Goal: Information Seeking & Learning: Learn about a topic

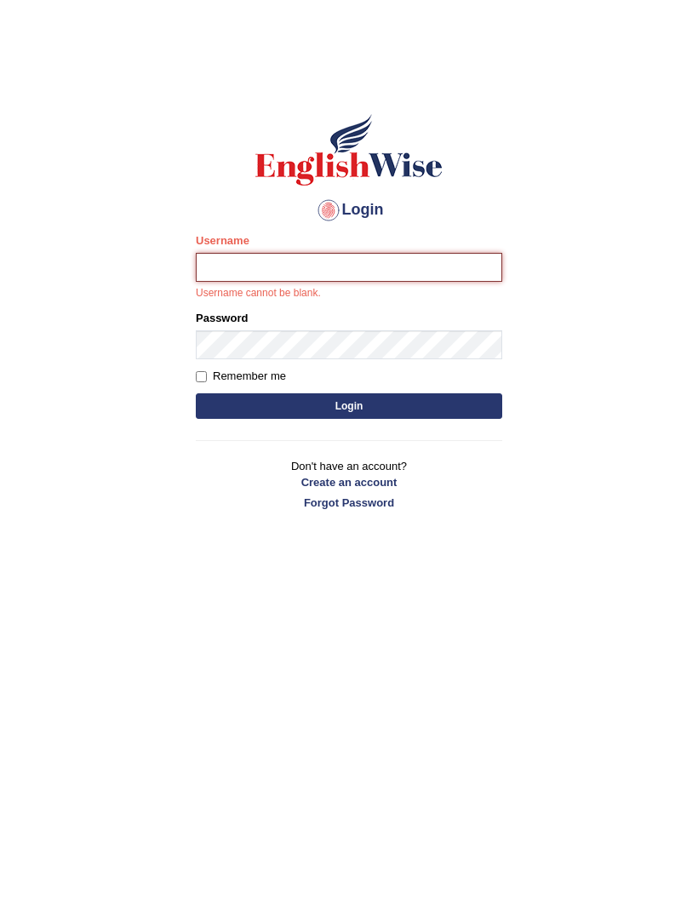
type input "Shikshyachhetri"
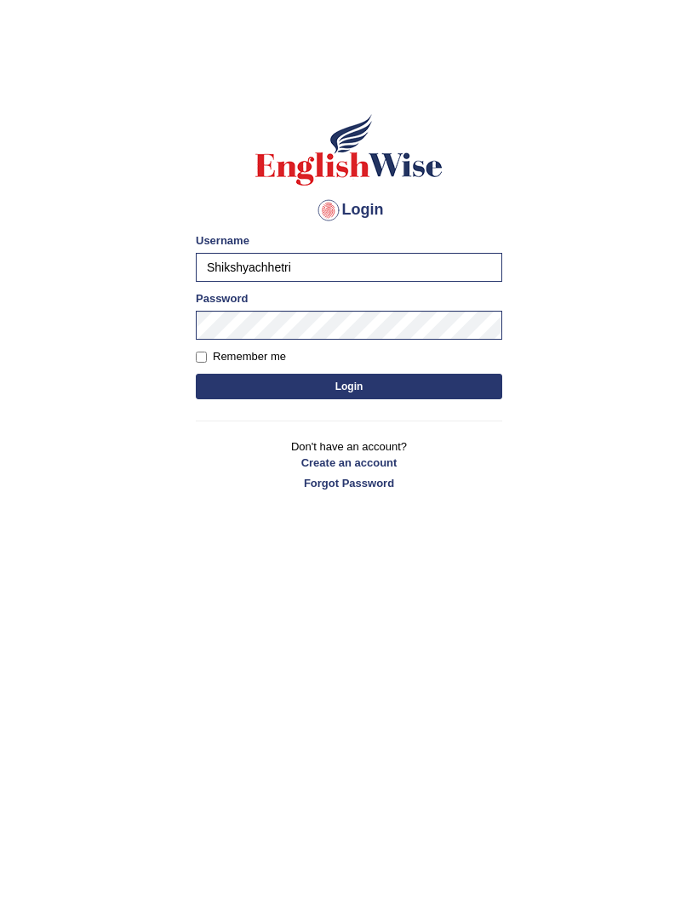
click at [448, 385] on button "Login" at bounding box center [349, 387] width 306 height 26
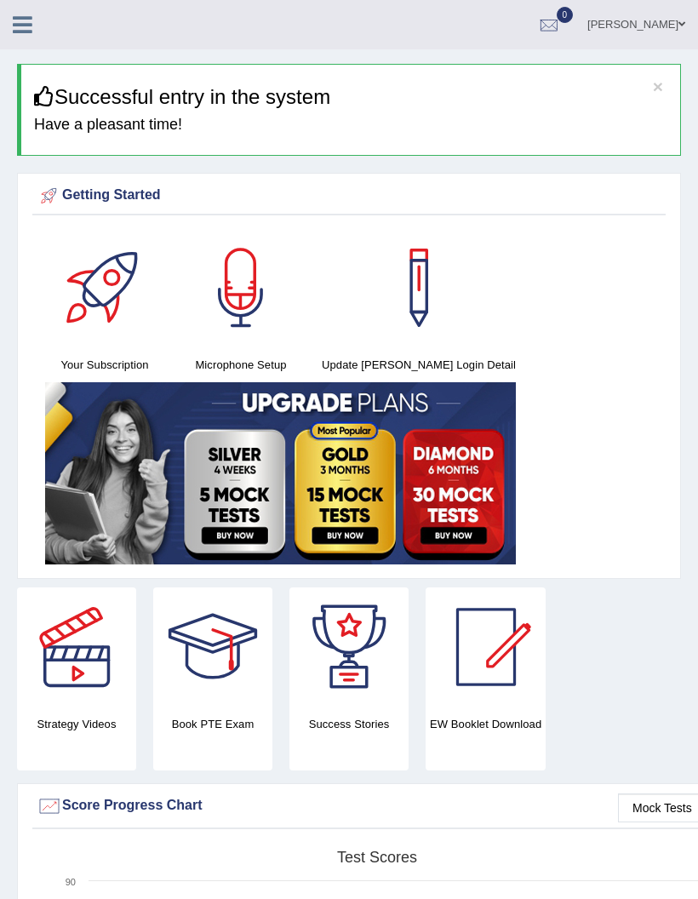
click at [460, 100] on h3 "Successful entry in the system" at bounding box center [350, 97] width 633 height 22
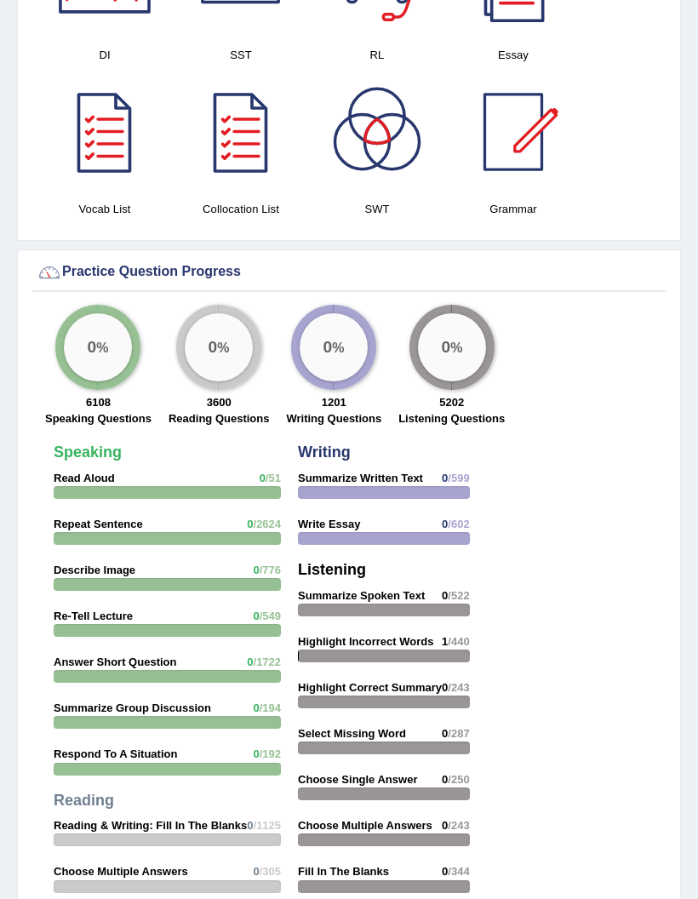
scroll to position [1831, 0]
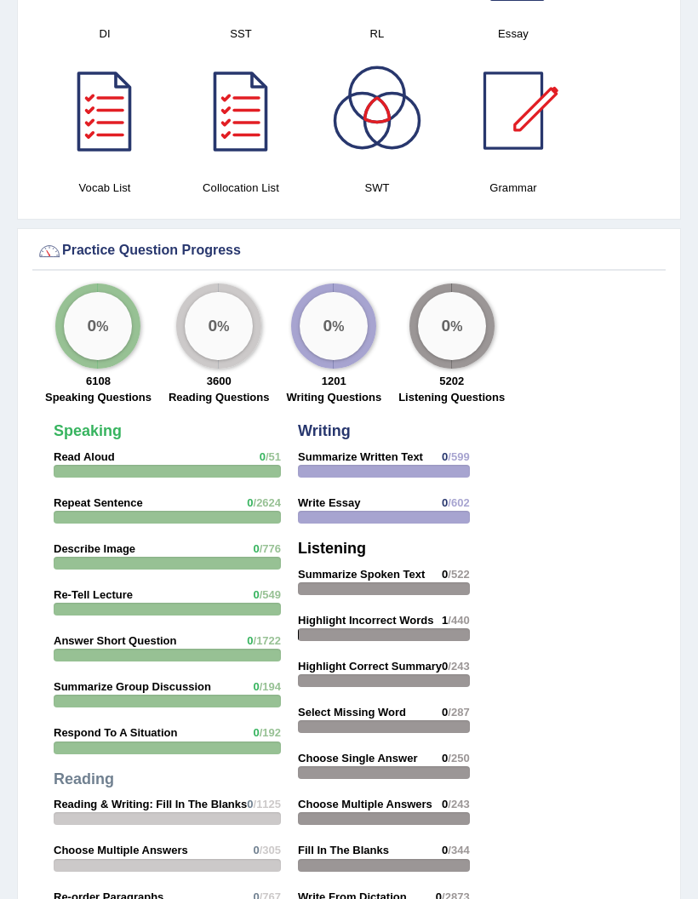
click at [426, 619] on strong "Highlight Incorrect Words" at bounding box center [365, 620] width 135 height 13
click at [443, 616] on span "1" at bounding box center [445, 620] width 6 height 13
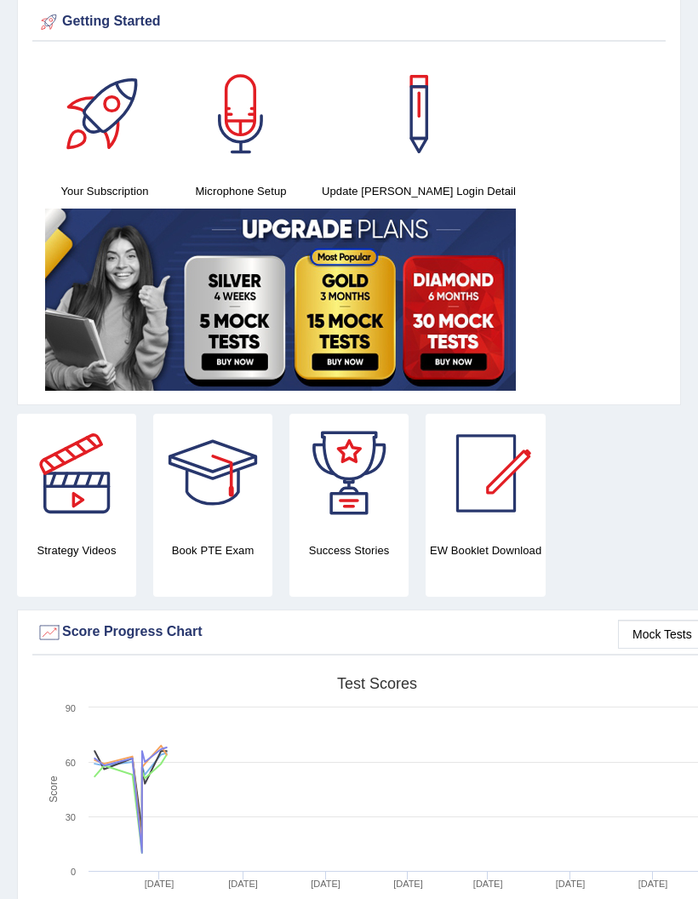
scroll to position [0, 0]
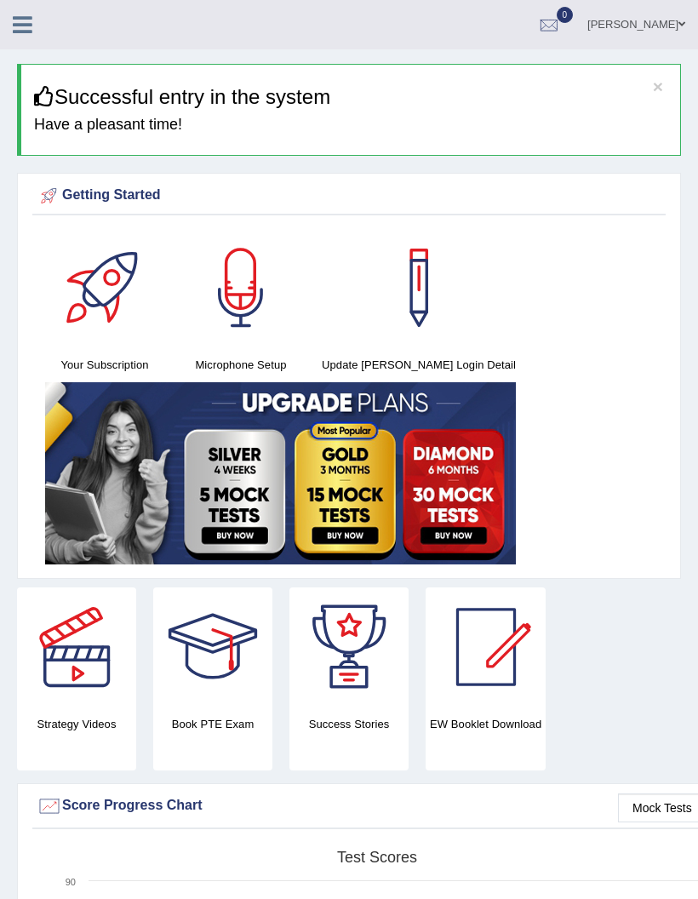
click at [31, 29] on icon at bounding box center [23, 25] width 20 height 22
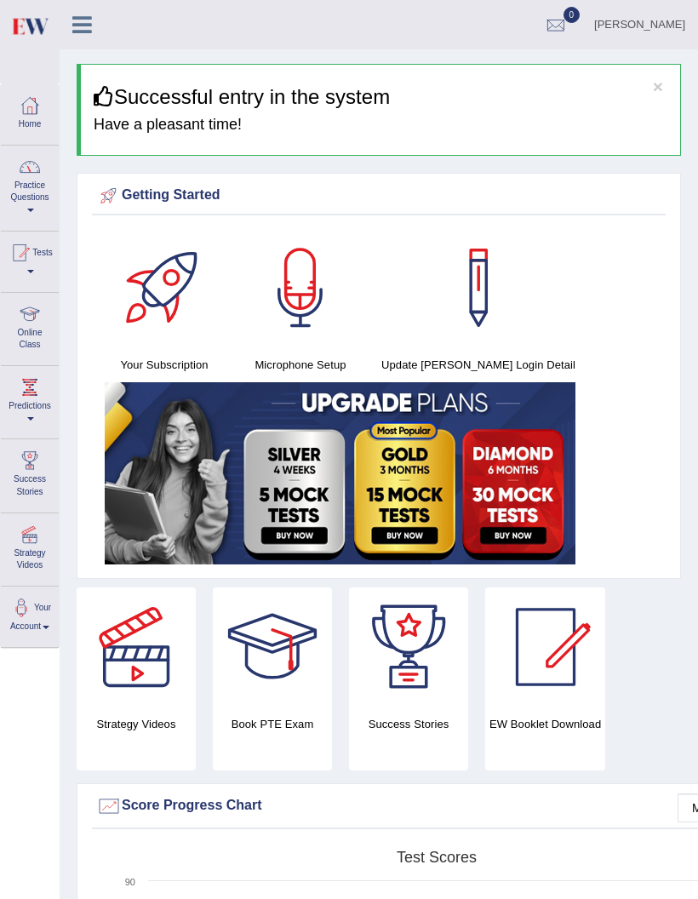
click at [22, 191] on link "Practice Questions" at bounding box center [30, 186] width 58 height 80
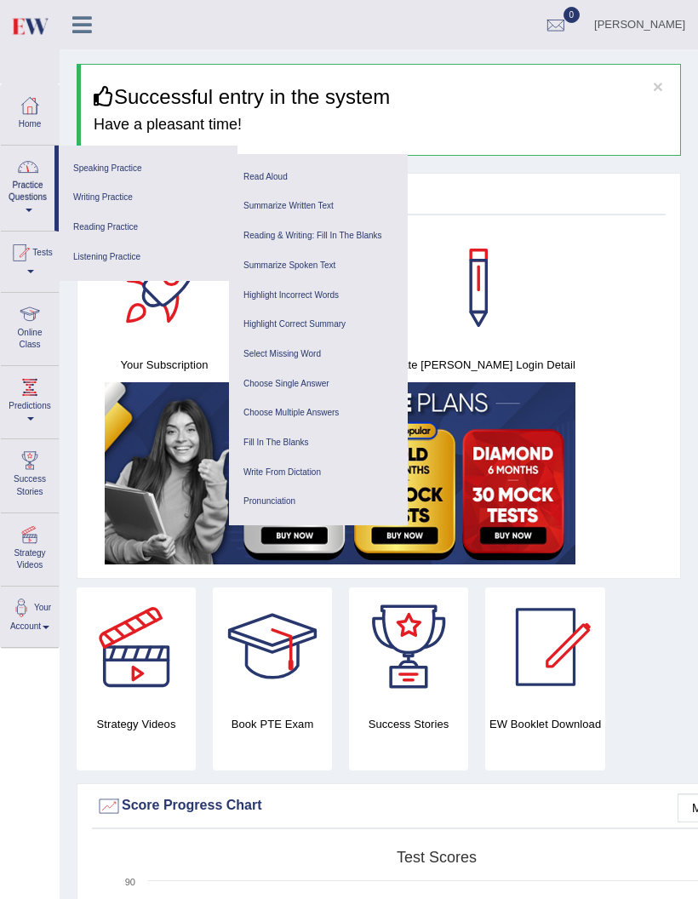
click at [89, 259] on link "Listening Practice" at bounding box center [148, 258] width 162 height 30
click at [325, 266] on link "Summarize Spoken Text" at bounding box center [318, 266] width 162 height 30
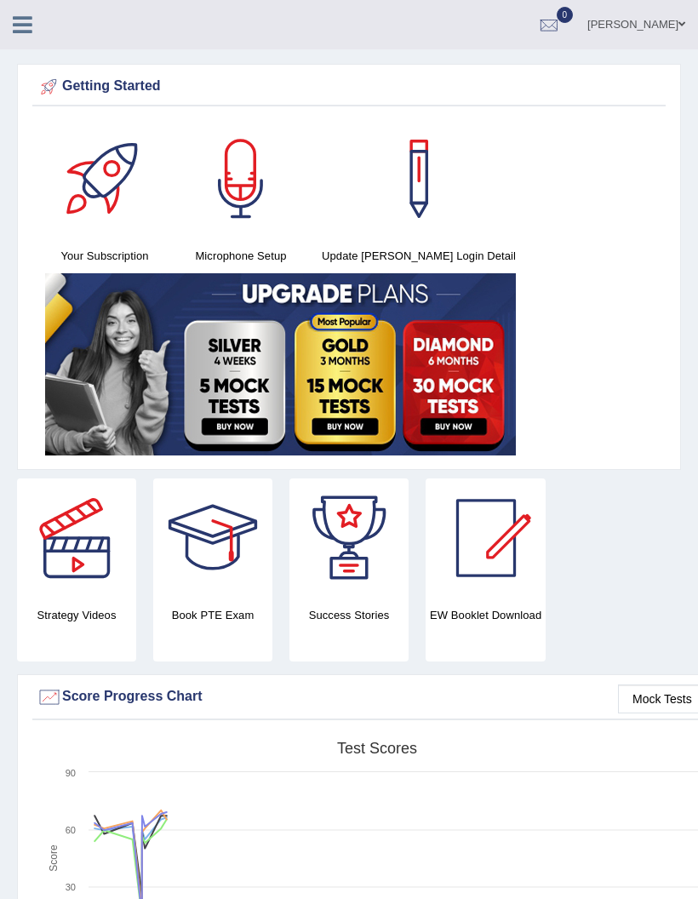
click at [23, 10] on link at bounding box center [22, 23] width 45 height 26
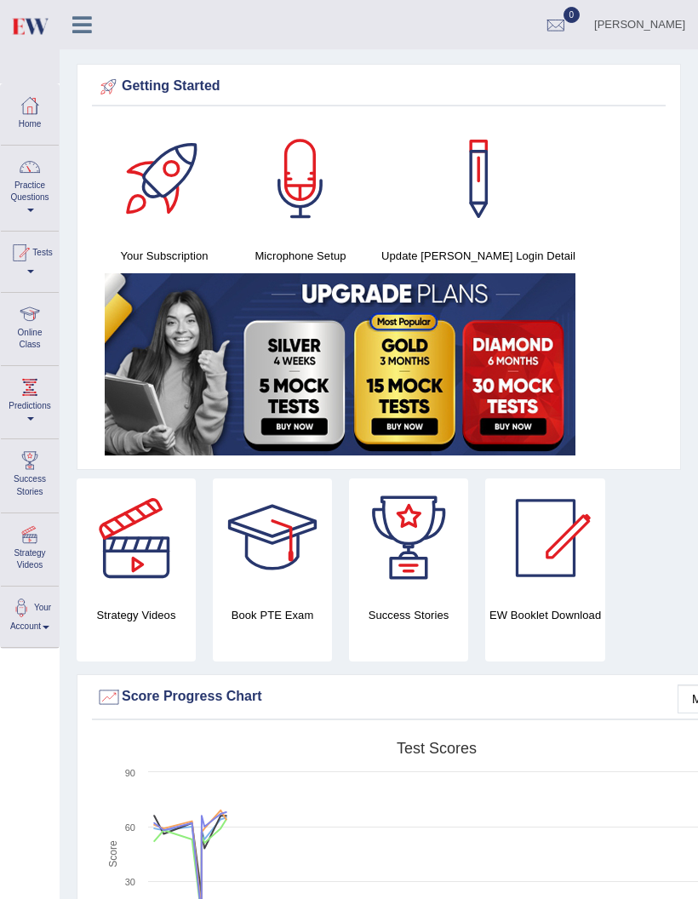
click at [32, 196] on link "Practice Questions" at bounding box center [30, 186] width 58 height 80
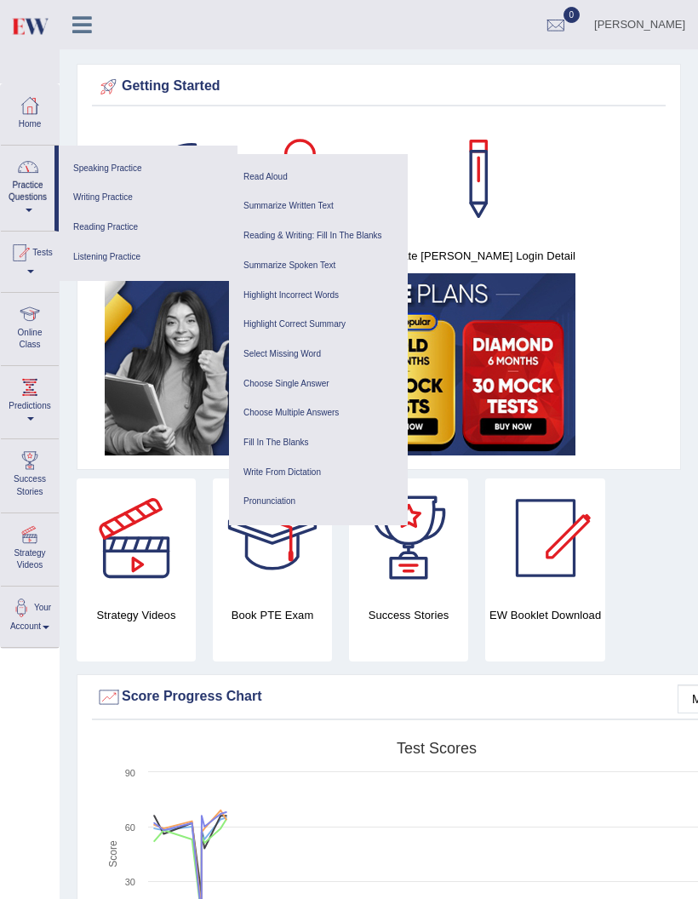
click at [88, 196] on link "Writing Practice" at bounding box center [148, 198] width 162 height 30
click at [288, 176] on link "Read Aloud" at bounding box center [318, 178] width 162 height 30
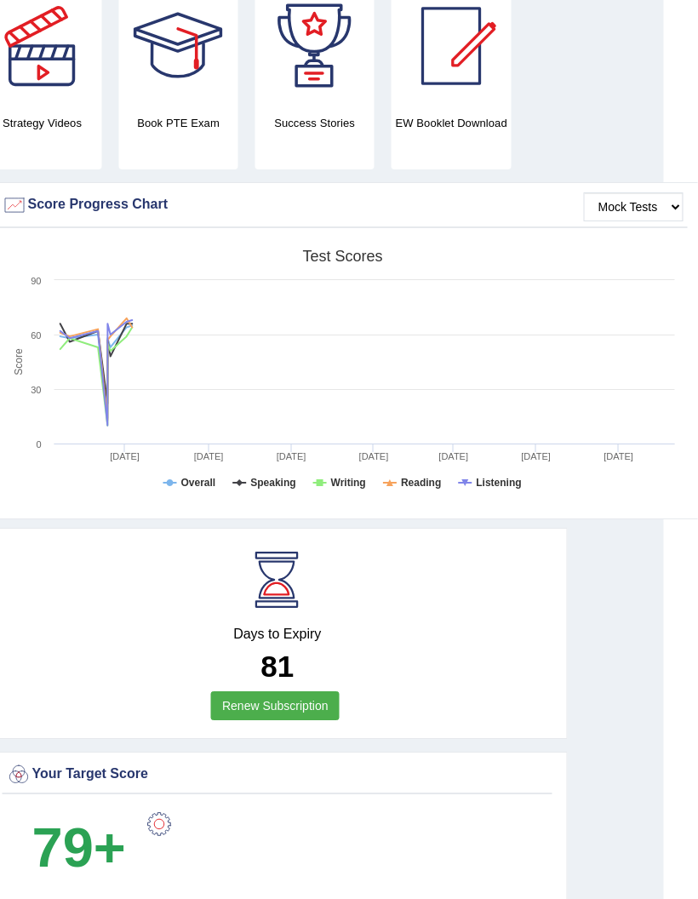
scroll to position [492, 35]
click at [168, 818] on div at bounding box center [159, 824] width 34 height 34
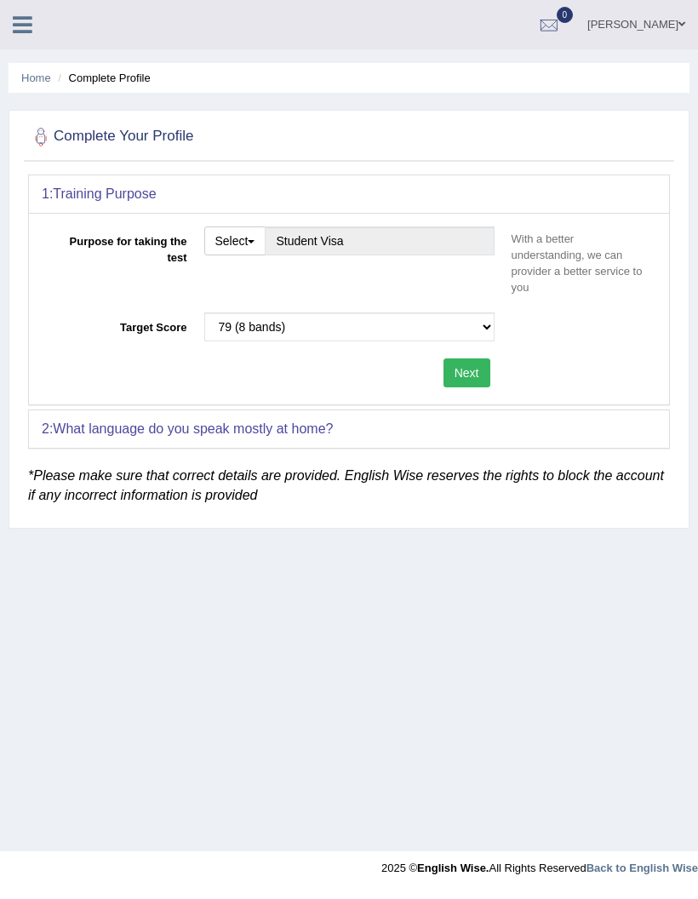
click at [70, 430] on b "What language do you speak mostly at home?" at bounding box center [193, 428] width 280 height 14
click at [26, 26] on icon at bounding box center [23, 25] width 20 height 22
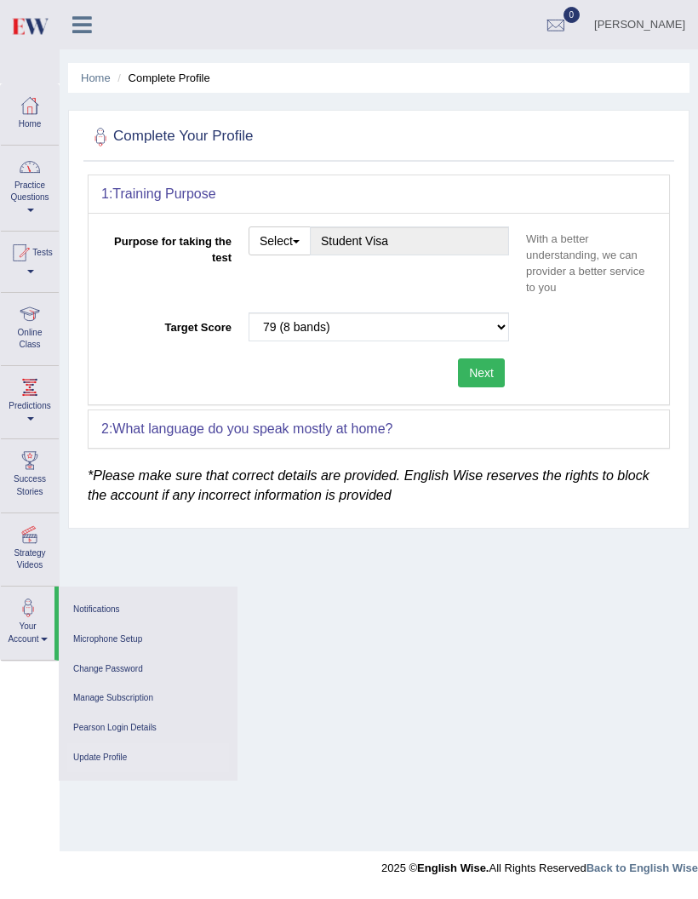
click at [20, 180] on link "Practice Questions" at bounding box center [30, 186] width 58 height 80
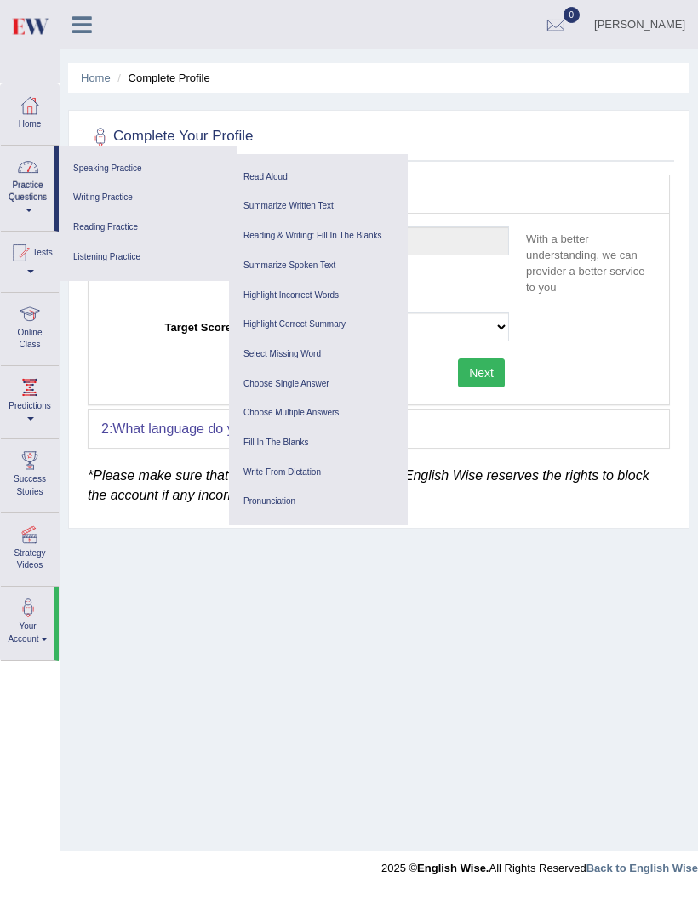
click at [86, 173] on link "Speaking Practice" at bounding box center [148, 169] width 162 height 30
click at [20, 180] on link "Practice Questions" at bounding box center [28, 186] width 54 height 80
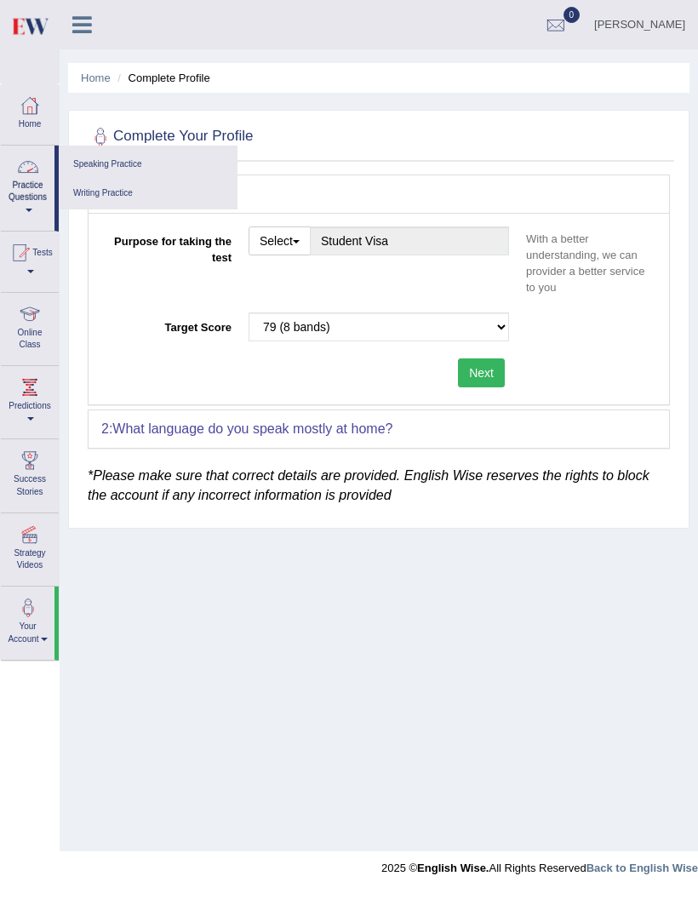
click at [20, 177] on div at bounding box center [28, 167] width 26 height 26
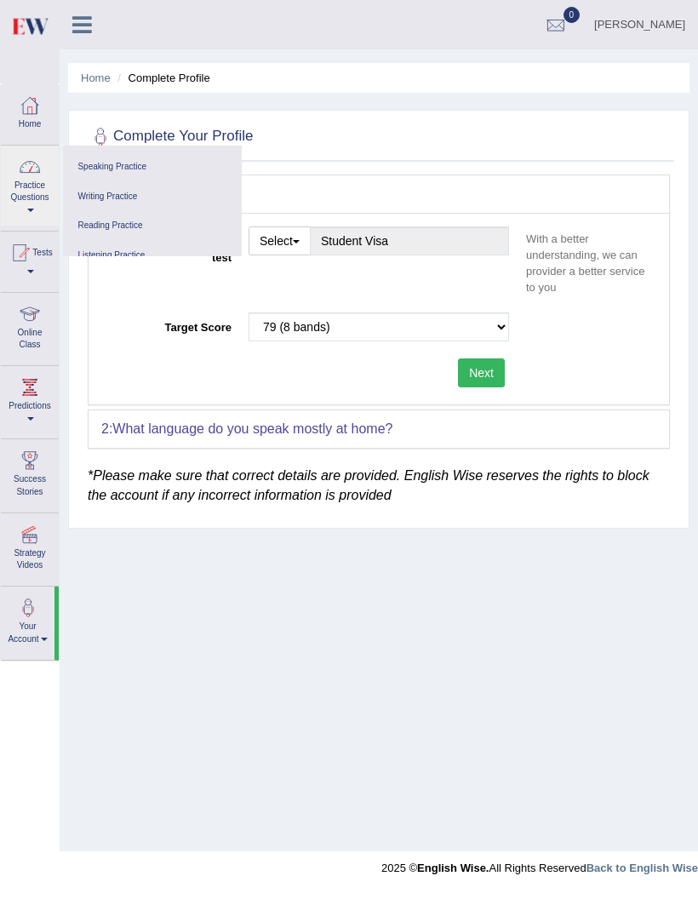
click at [16, 183] on div at bounding box center [349, 449] width 698 height 899
click at [18, 187] on link "Practice Questions" at bounding box center [28, 186] width 54 height 80
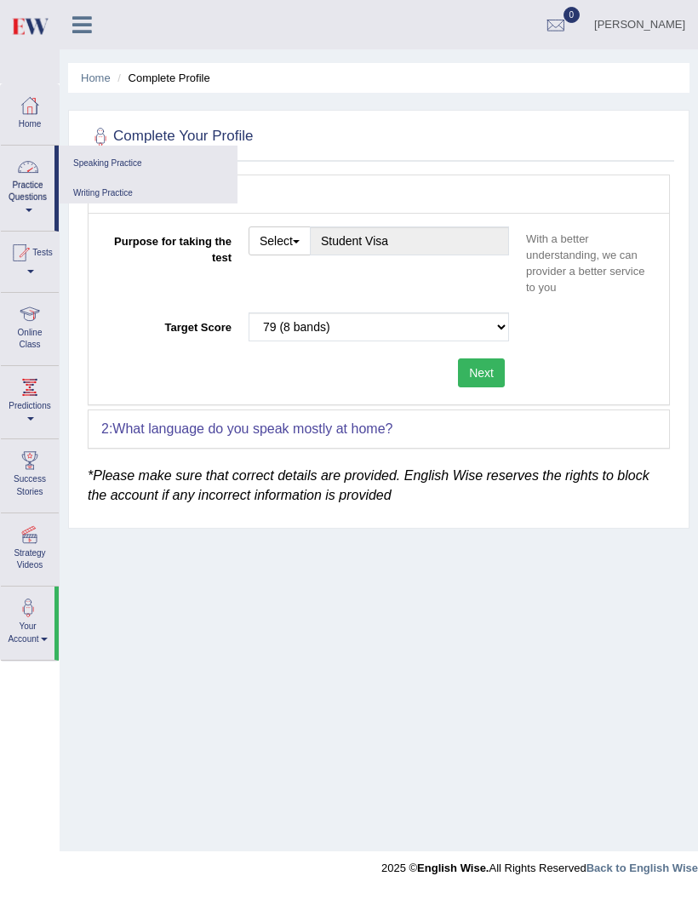
click at [9, 196] on link "Practice Questions" at bounding box center [28, 186] width 54 height 80
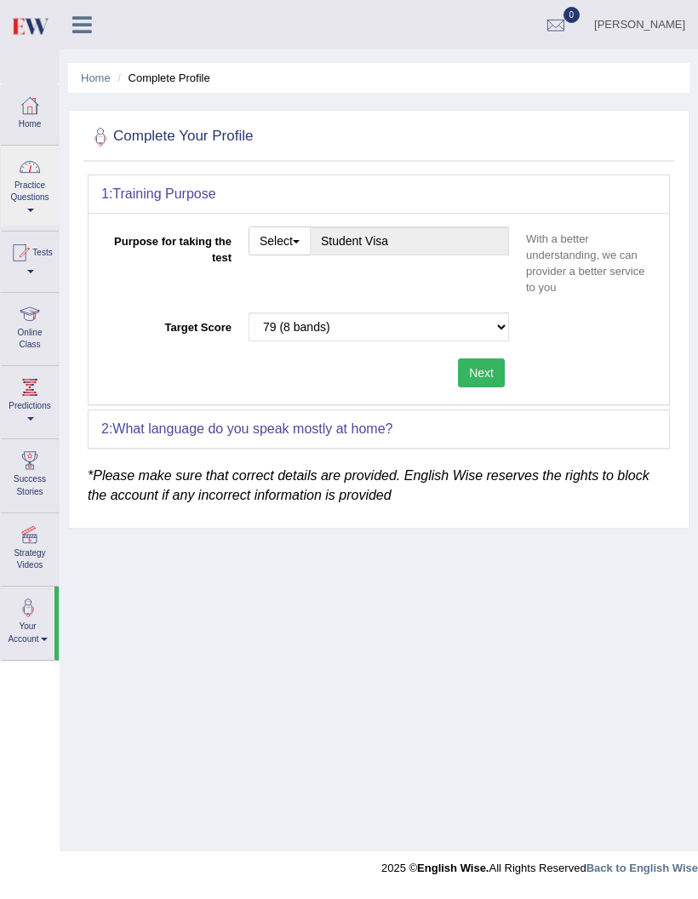
click at [39, 179] on div at bounding box center [349, 449] width 698 height 899
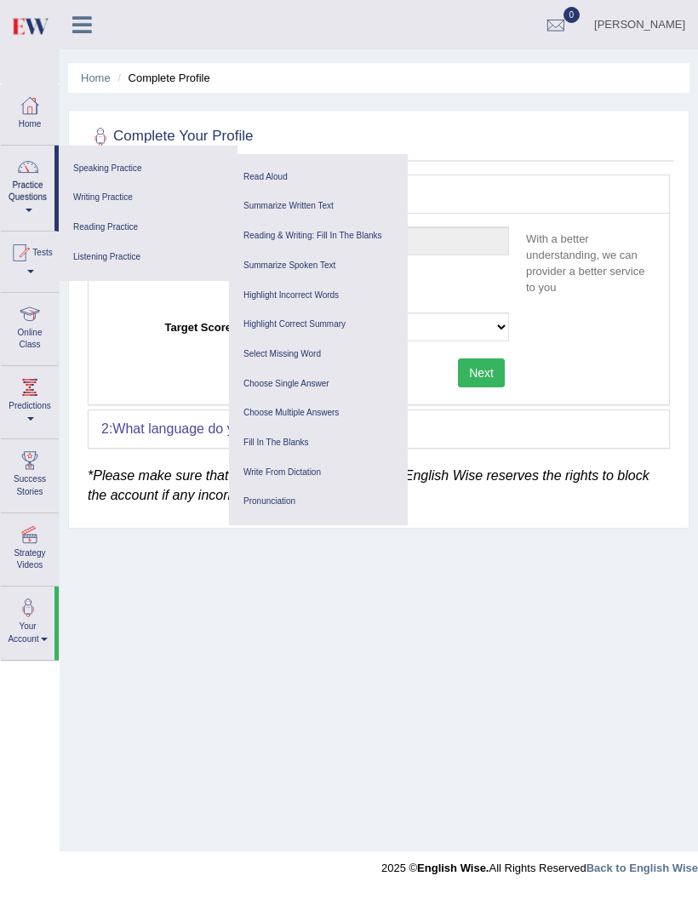
click at [83, 169] on link "Speaking Practice" at bounding box center [148, 169] width 162 height 30
click at [27, 138] on link "Home" at bounding box center [30, 111] width 58 height 55
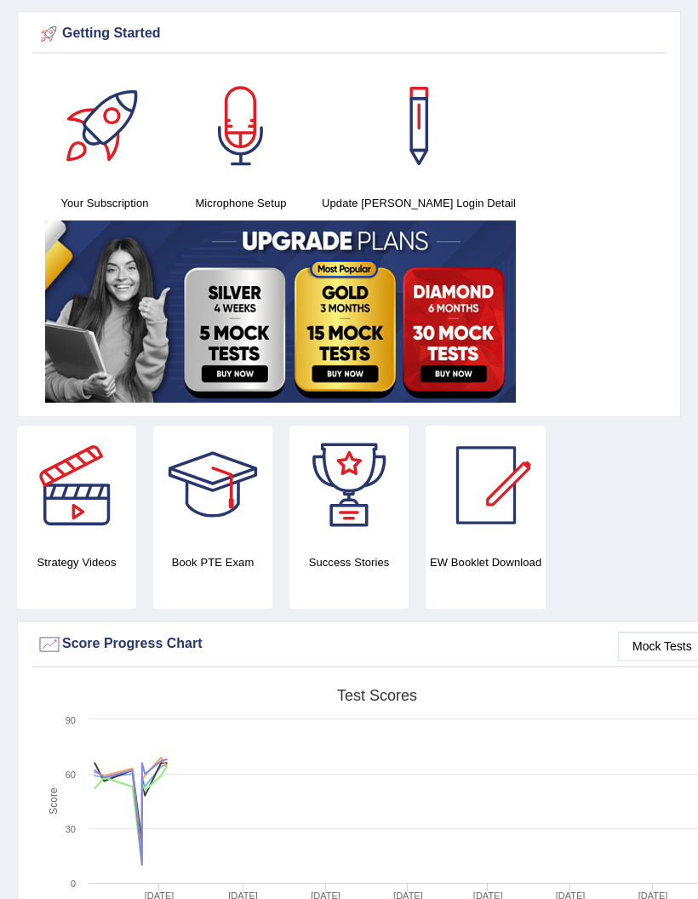
scroll to position [64, 0]
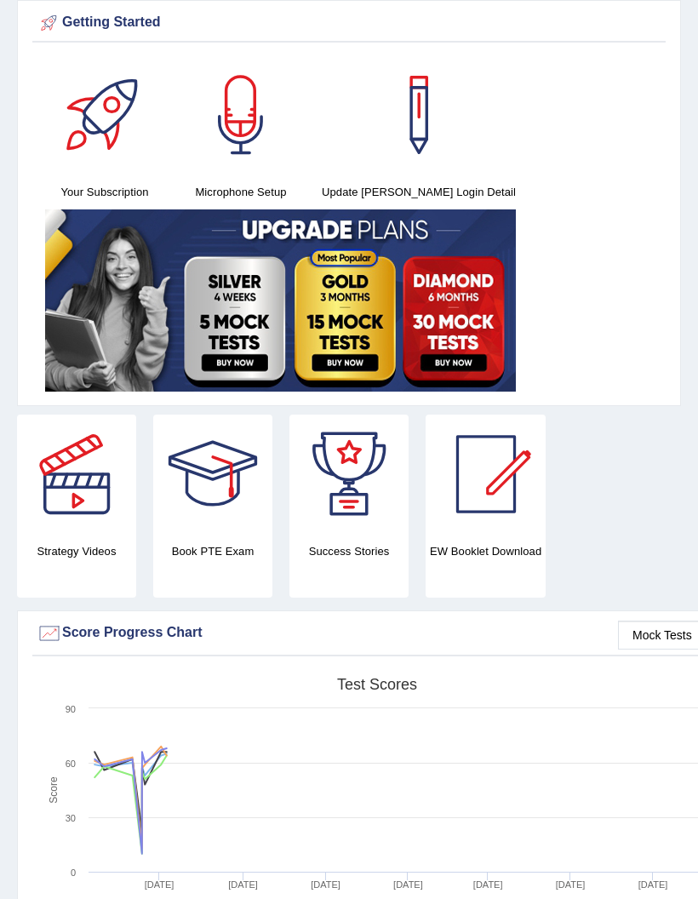
click at [381, 546] on h4 "Success Stories" at bounding box center [348, 551] width 119 height 18
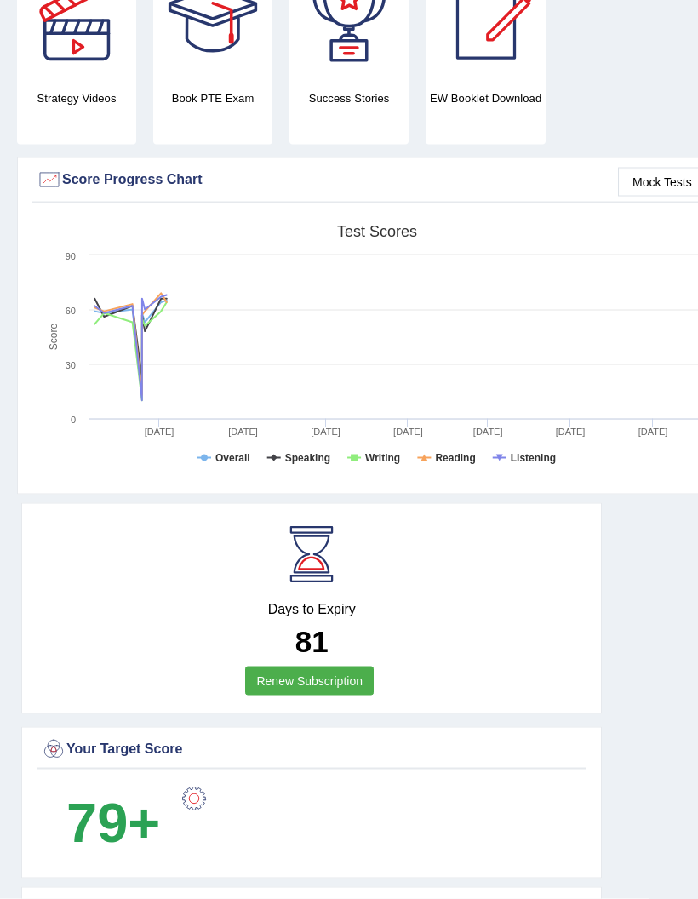
scroll to position [504, 0]
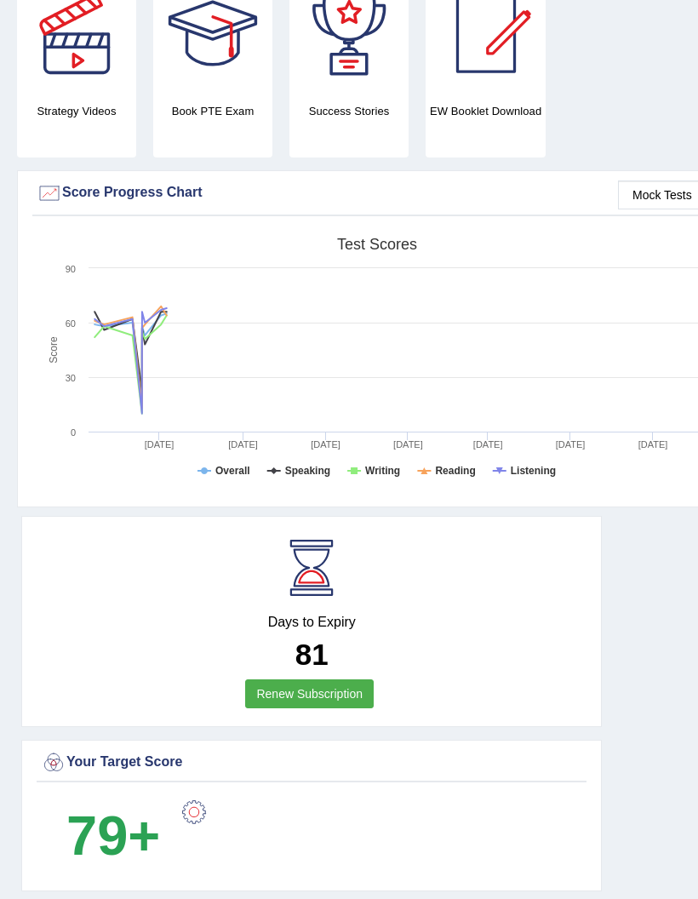
click at [155, 306] on icon at bounding box center [130, 356] width 115 height 101
click at [143, 286] on rect at bounding box center [377, 361] width 681 height 264
click at [135, 278] on rect at bounding box center [377, 361] width 681 height 264
click at [141, 311] on icon at bounding box center [141, 311] width 0 height 0
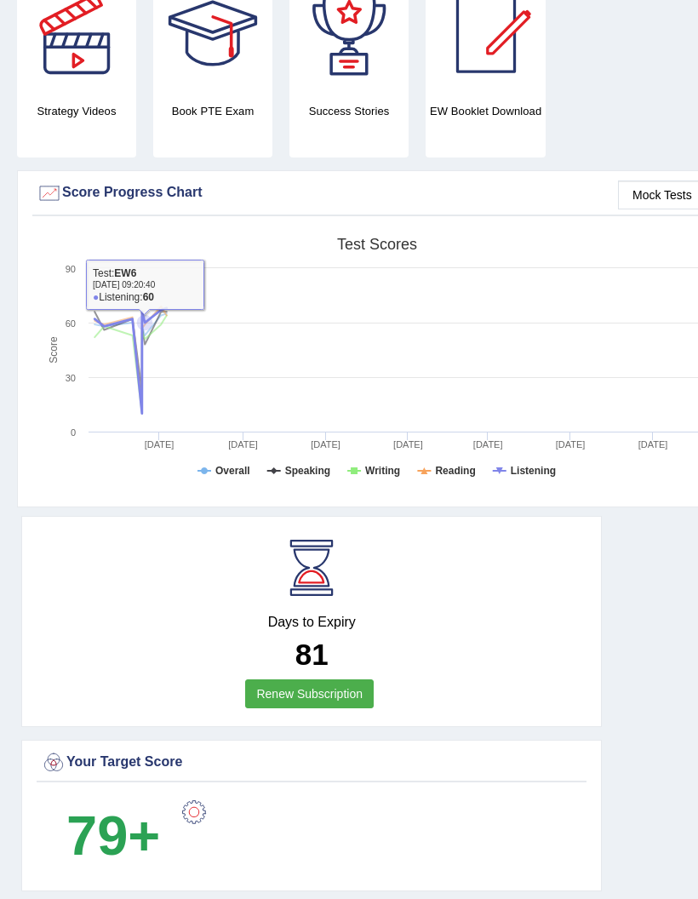
click at [140, 317] on icon at bounding box center [130, 361] width 115 height 106
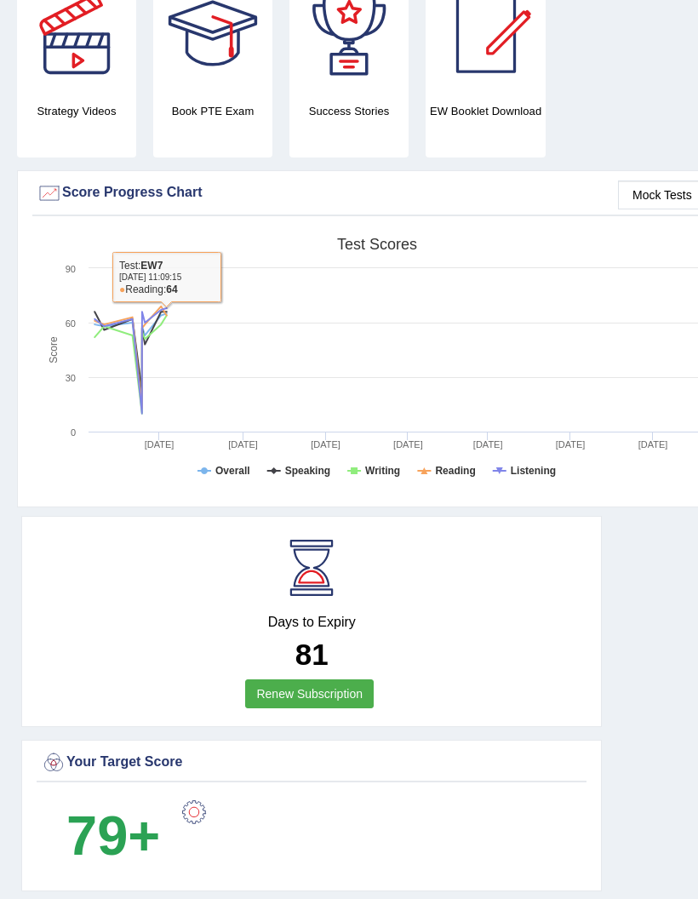
click at [518, 483] on rect at bounding box center [377, 361] width 681 height 264
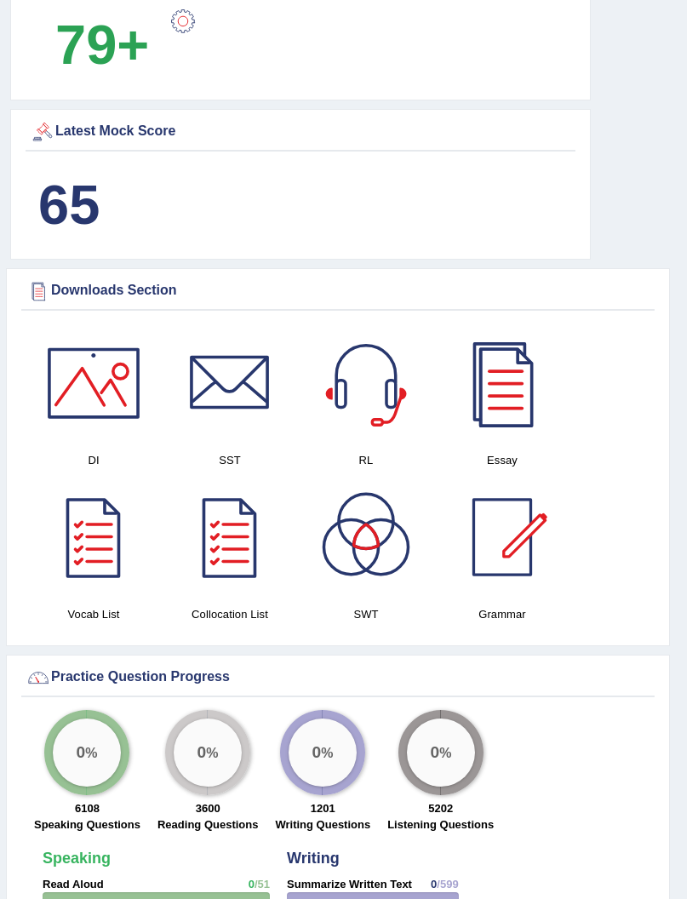
scroll to position [1294, 0]
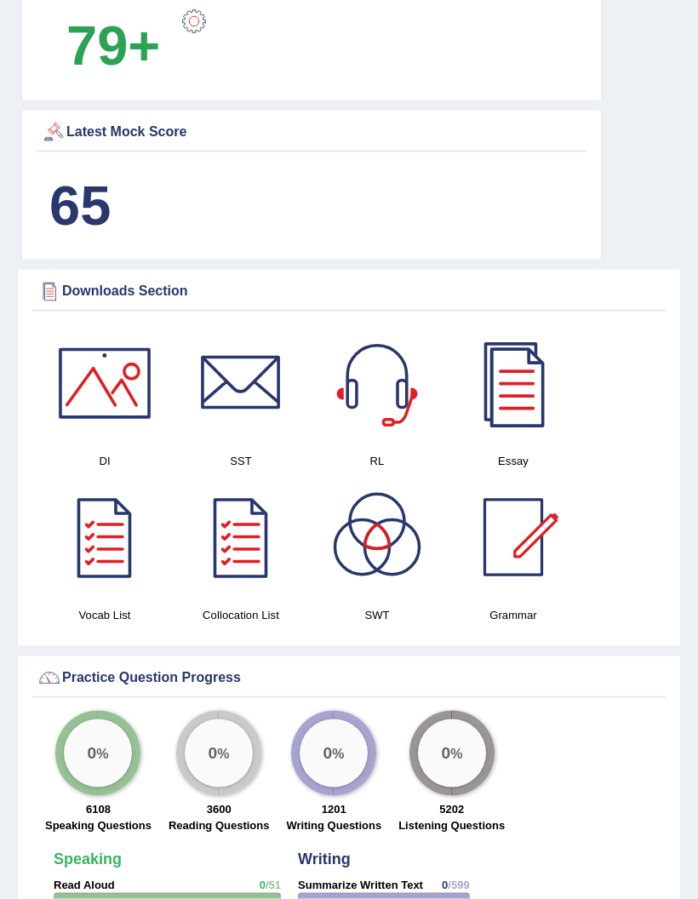
click at [89, 744] on big "0" at bounding box center [92, 753] width 9 height 19
click at [88, 744] on big "0" at bounding box center [92, 753] width 9 height 19
click at [74, 672] on div "Practice Question Progress" at bounding box center [349, 679] width 625 height 26
click at [49, 674] on div at bounding box center [50, 679] width 26 height 26
click at [47, 674] on div at bounding box center [50, 678] width 26 height 26
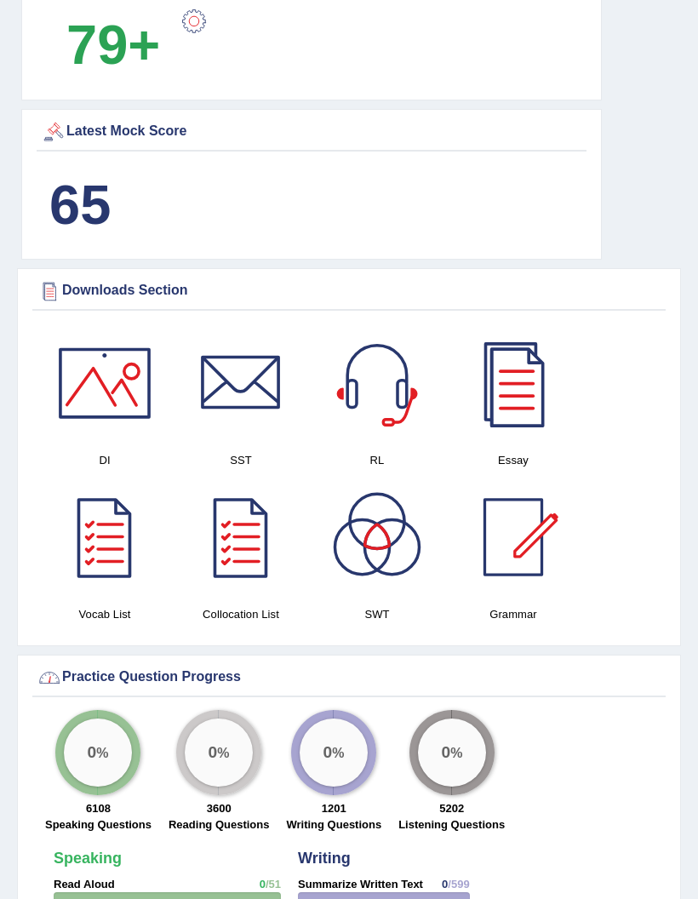
click at [47, 674] on div at bounding box center [50, 678] width 26 height 26
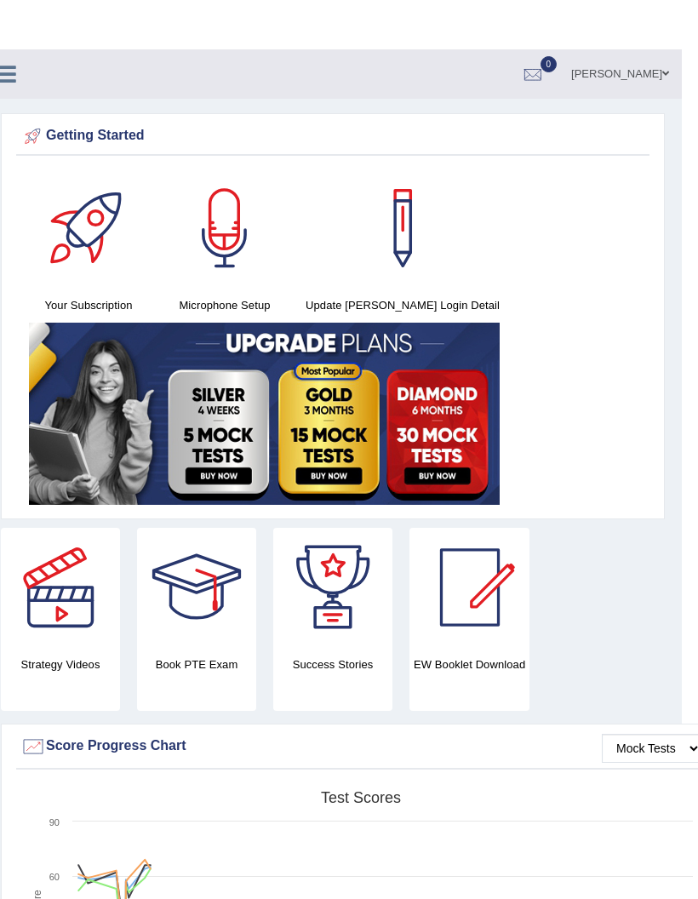
scroll to position [0, 0]
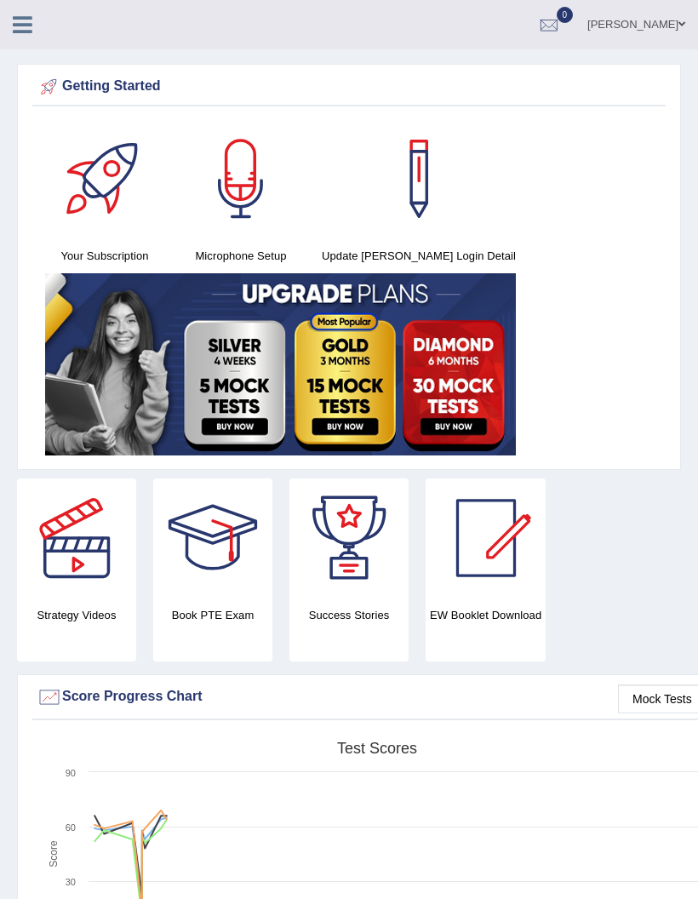
click at [29, 26] on icon at bounding box center [23, 25] width 20 height 22
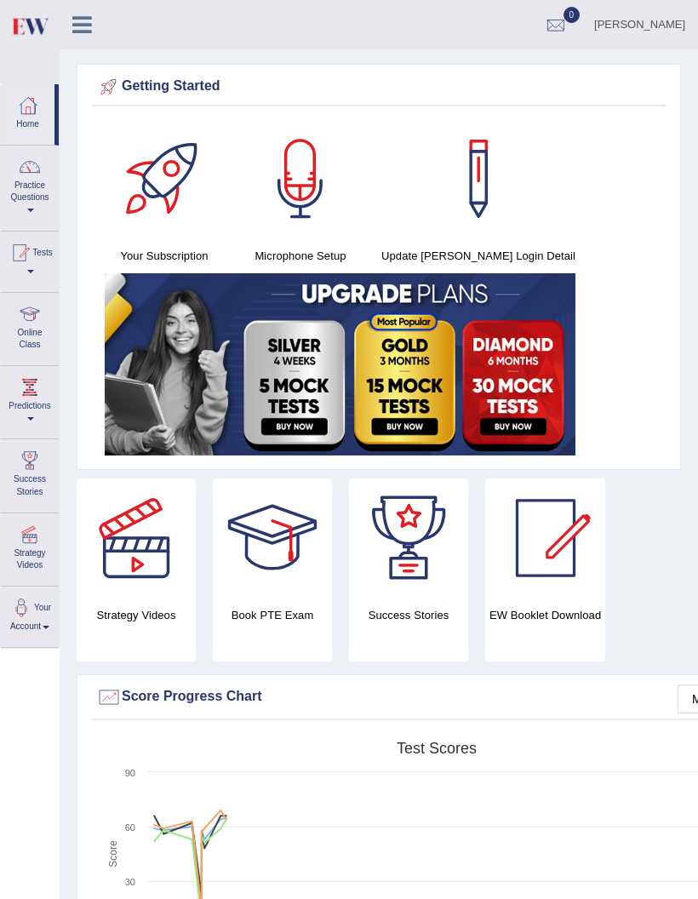
click at [26, 609] on div at bounding box center [22, 608] width 26 height 26
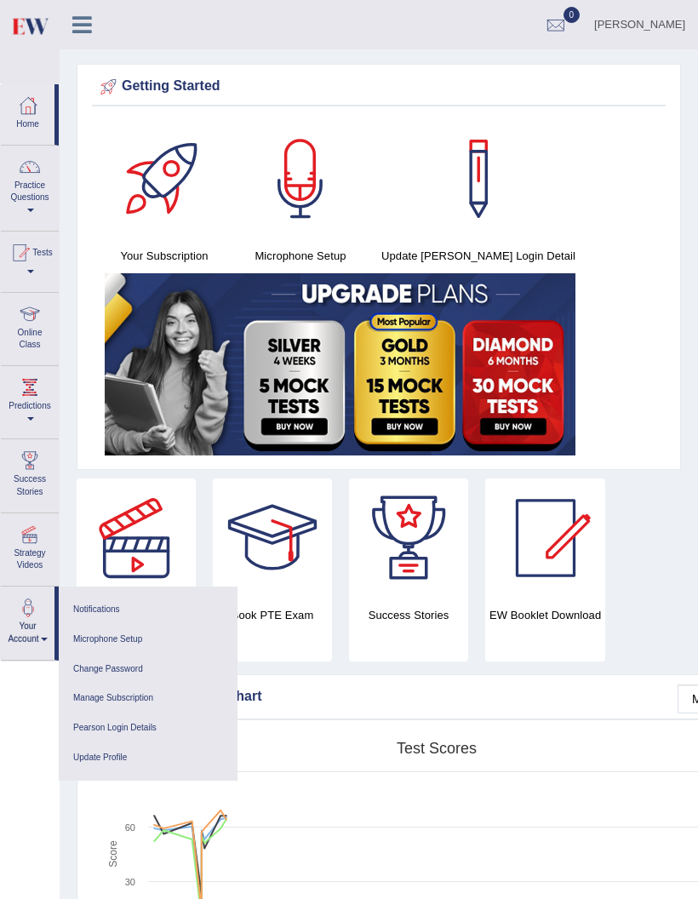
click at [95, 595] on link "Notifications" at bounding box center [148, 610] width 162 height 30
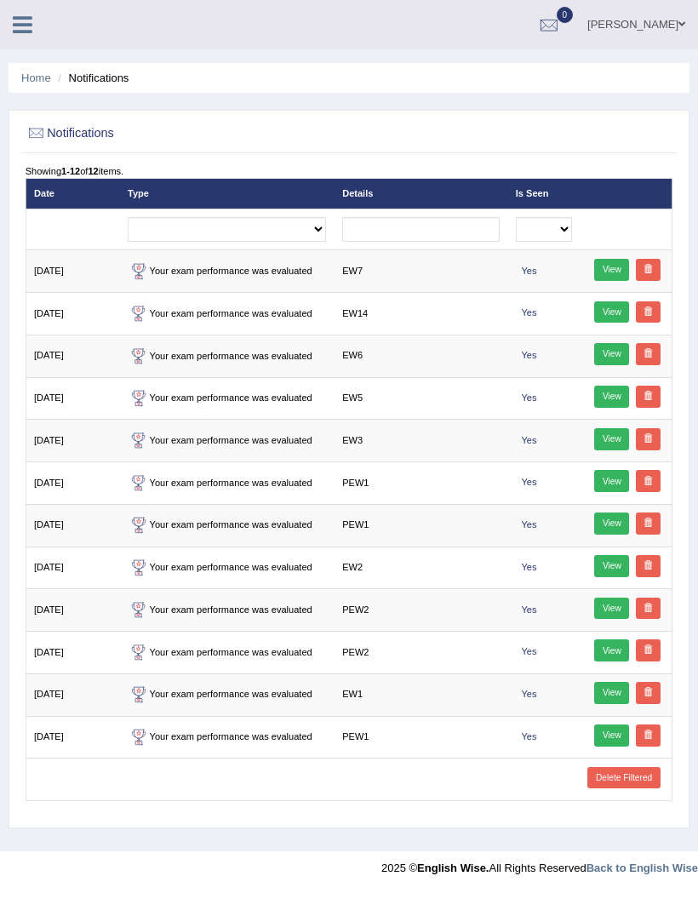
scroll to position [26, 0]
click at [627, 786] on link "Delete Filtered" at bounding box center [623, 778] width 72 height 22
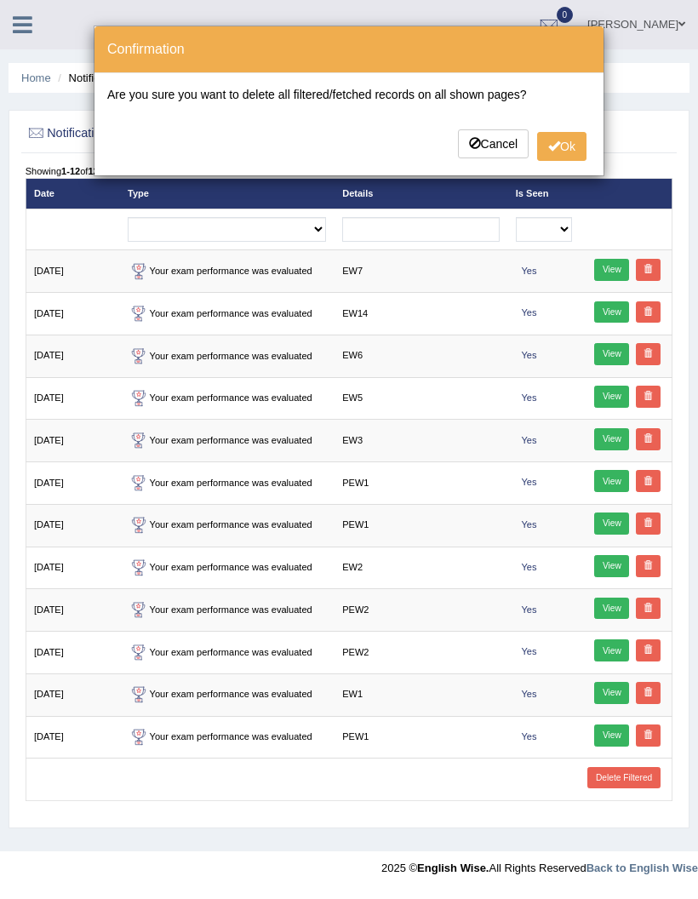
click at [566, 139] on button "Ok" at bounding box center [561, 146] width 49 height 29
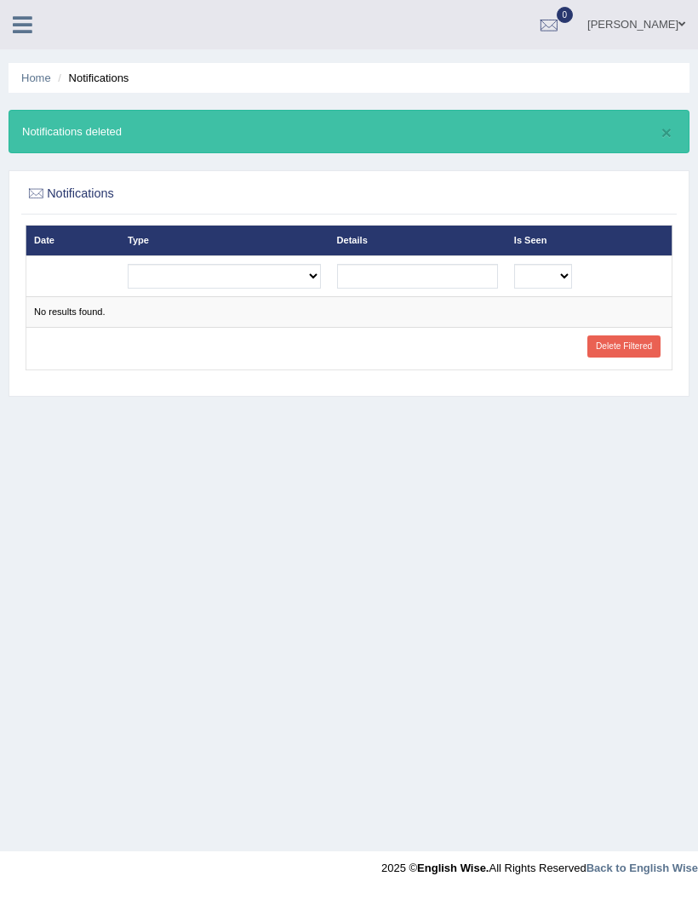
click at [38, 82] on link "Home" at bounding box center [36, 77] width 30 height 13
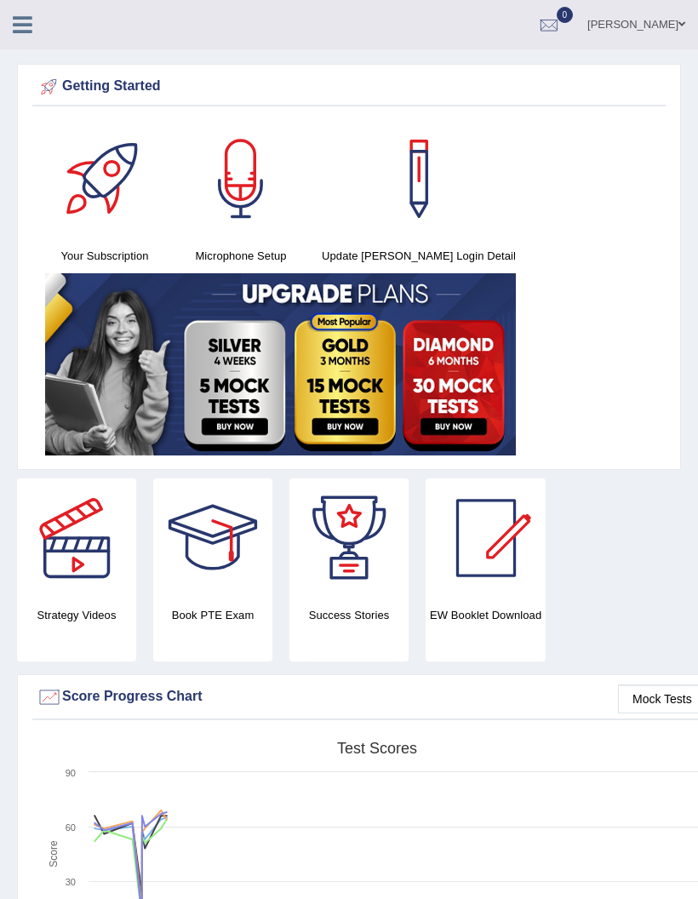
click at [22, 31] on icon at bounding box center [23, 25] width 20 height 22
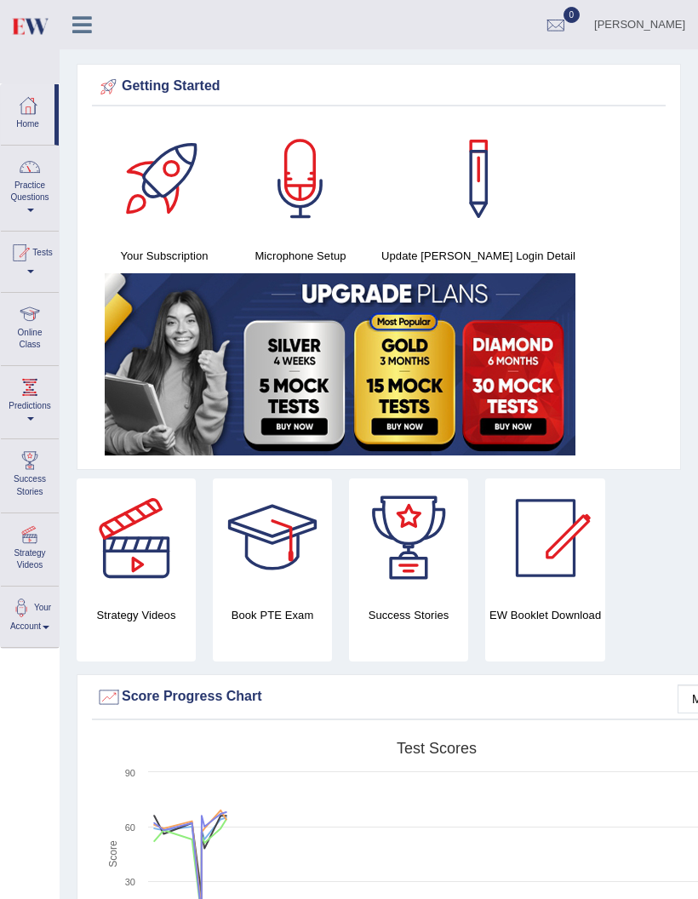
click at [18, 178] on div at bounding box center [30, 167] width 26 height 26
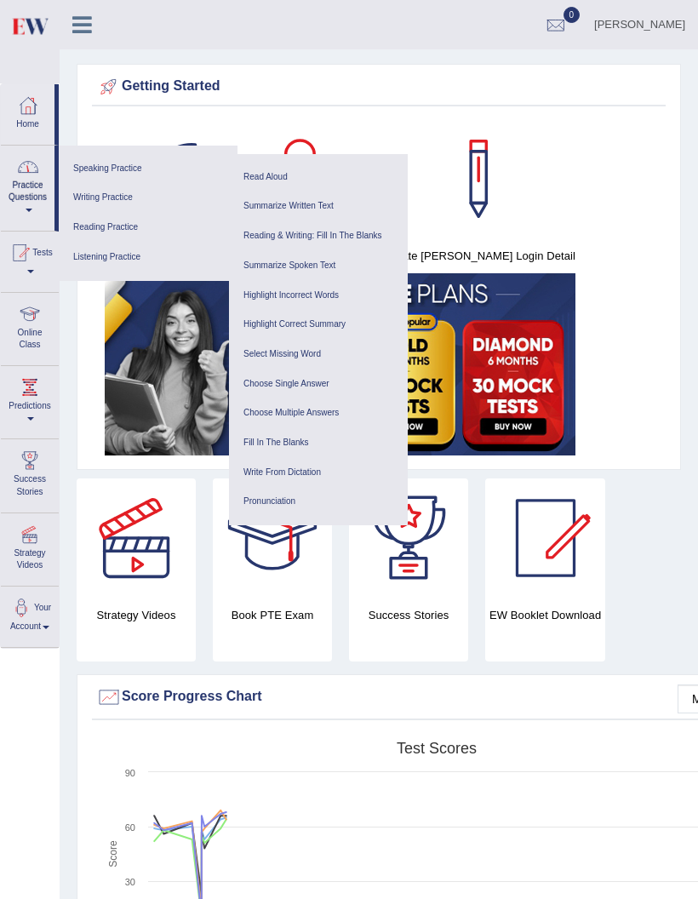
click at [91, 169] on link "Speaking Practice" at bounding box center [148, 169] width 162 height 30
click at [270, 379] on link "Choose Single Answer" at bounding box center [318, 384] width 162 height 30
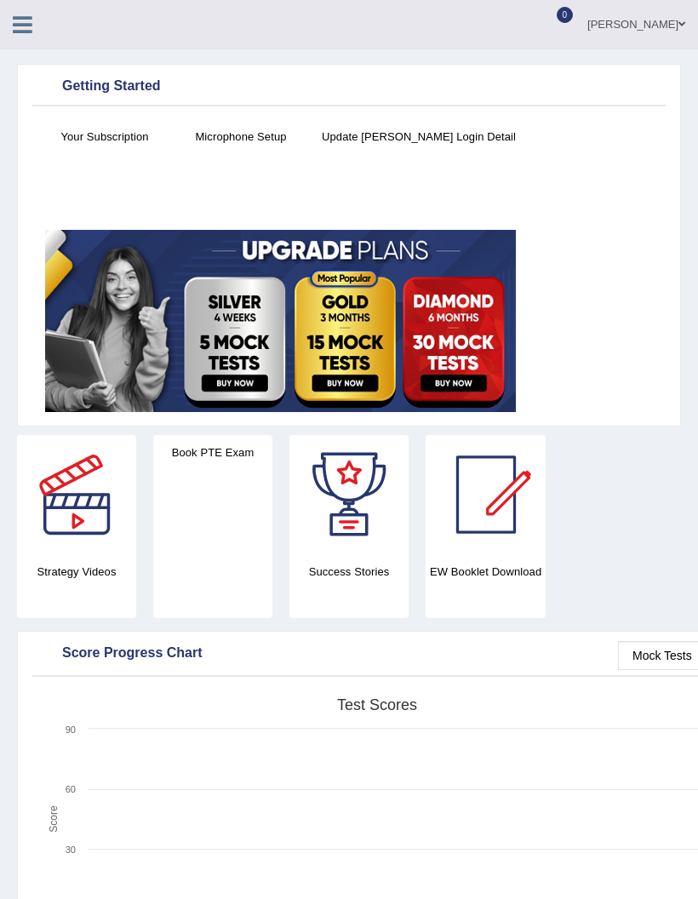
click at [24, 32] on icon at bounding box center [23, 25] width 20 height 22
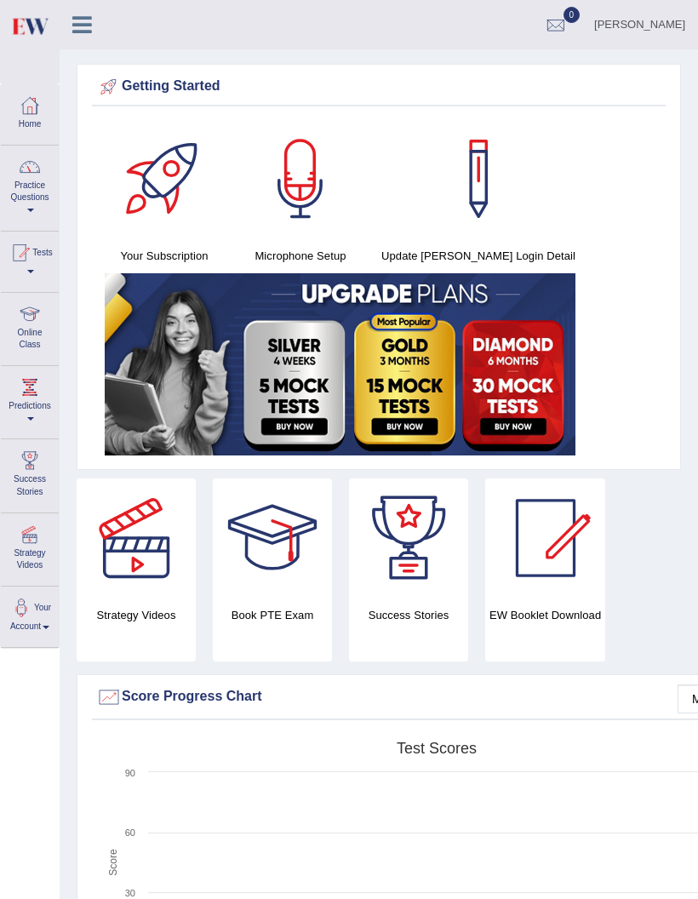
click at [32, 196] on link "Practice Questions" at bounding box center [30, 186] width 58 height 80
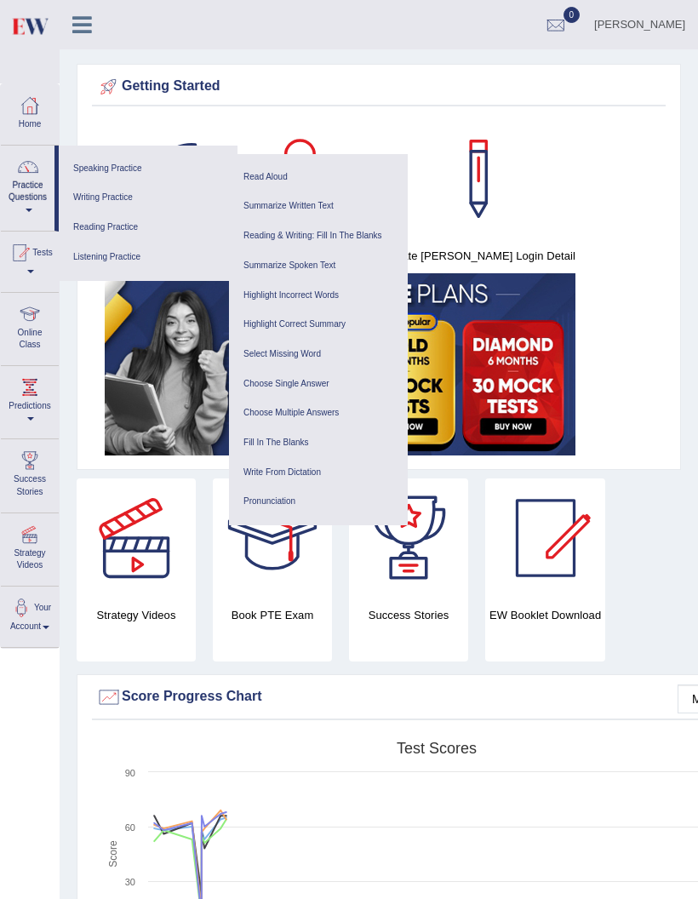
click at [317, 351] on link "Select Missing Word" at bounding box center [318, 355] width 162 height 30
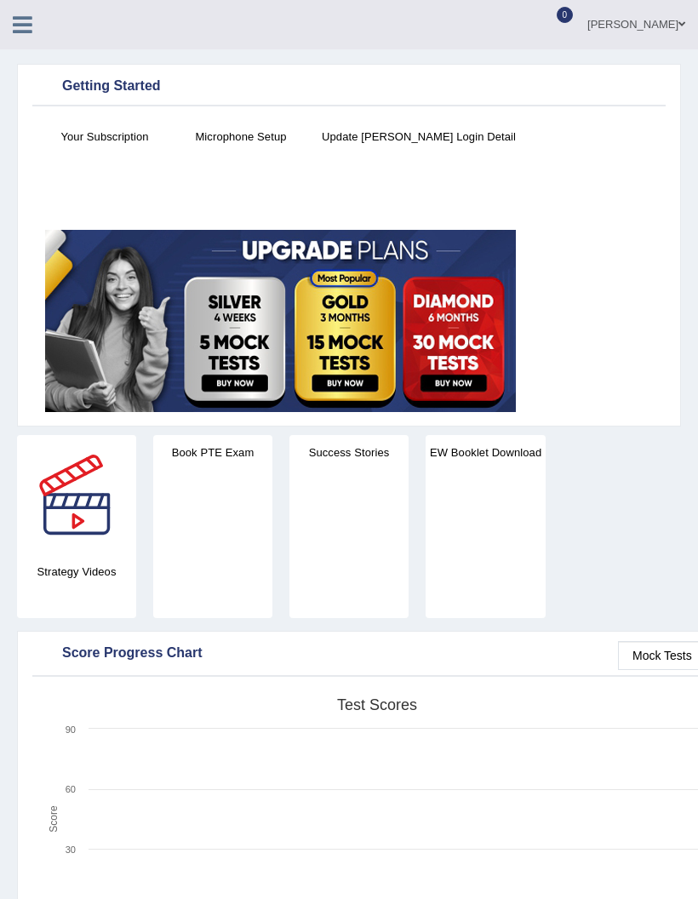
click at [14, 17] on icon at bounding box center [23, 25] width 20 height 22
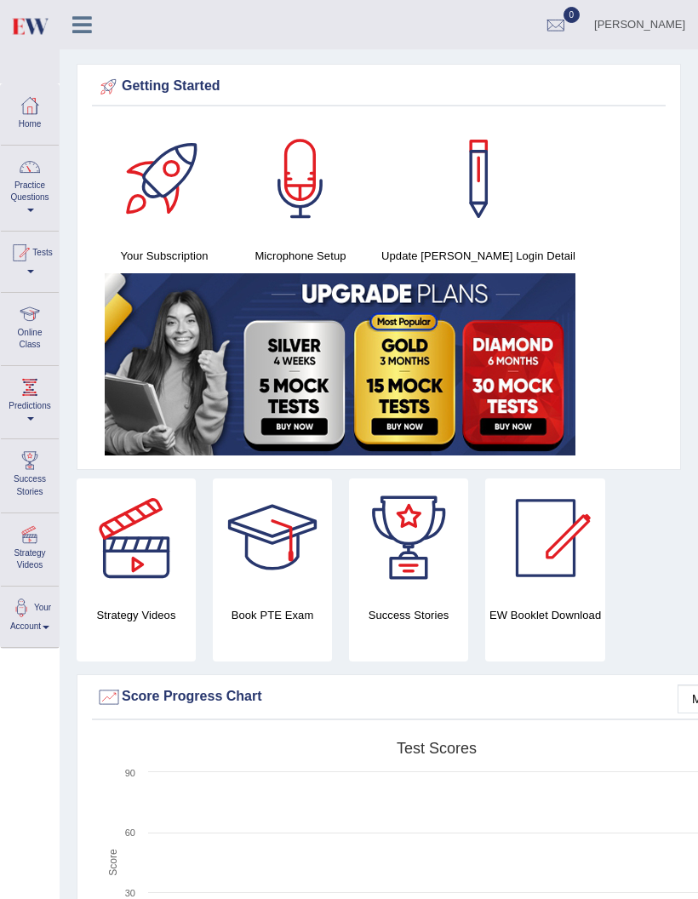
click at [30, 194] on link "Practice Questions" at bounding box center [30, 186] width 58 height 80
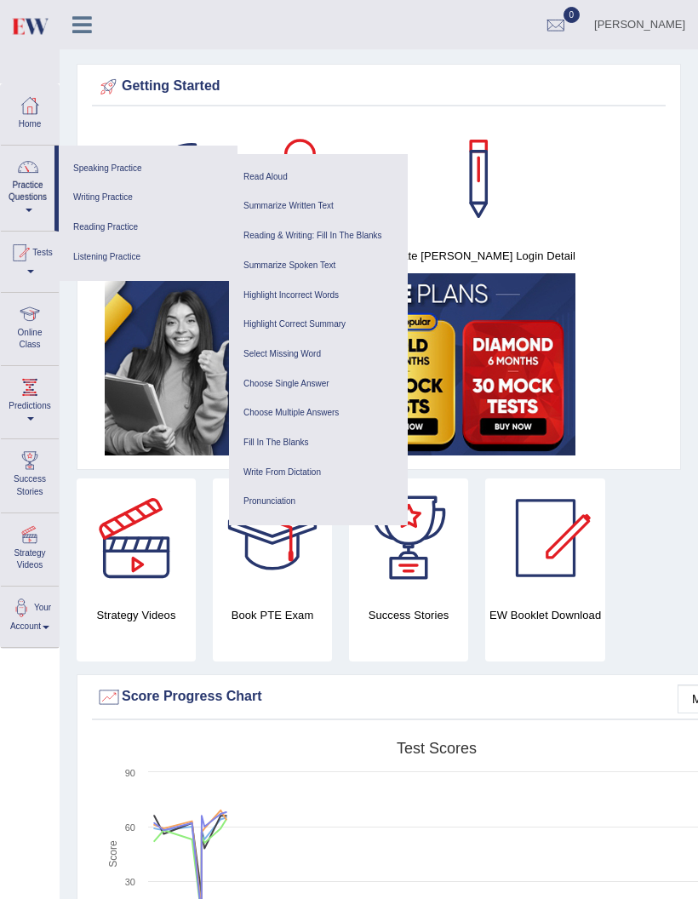
click at [263, 295] on link "Highlight Incorrect Words" at bounding box center [318, 296] width 162 height 30
